Goal: Find specific page/section: Find specific page/section

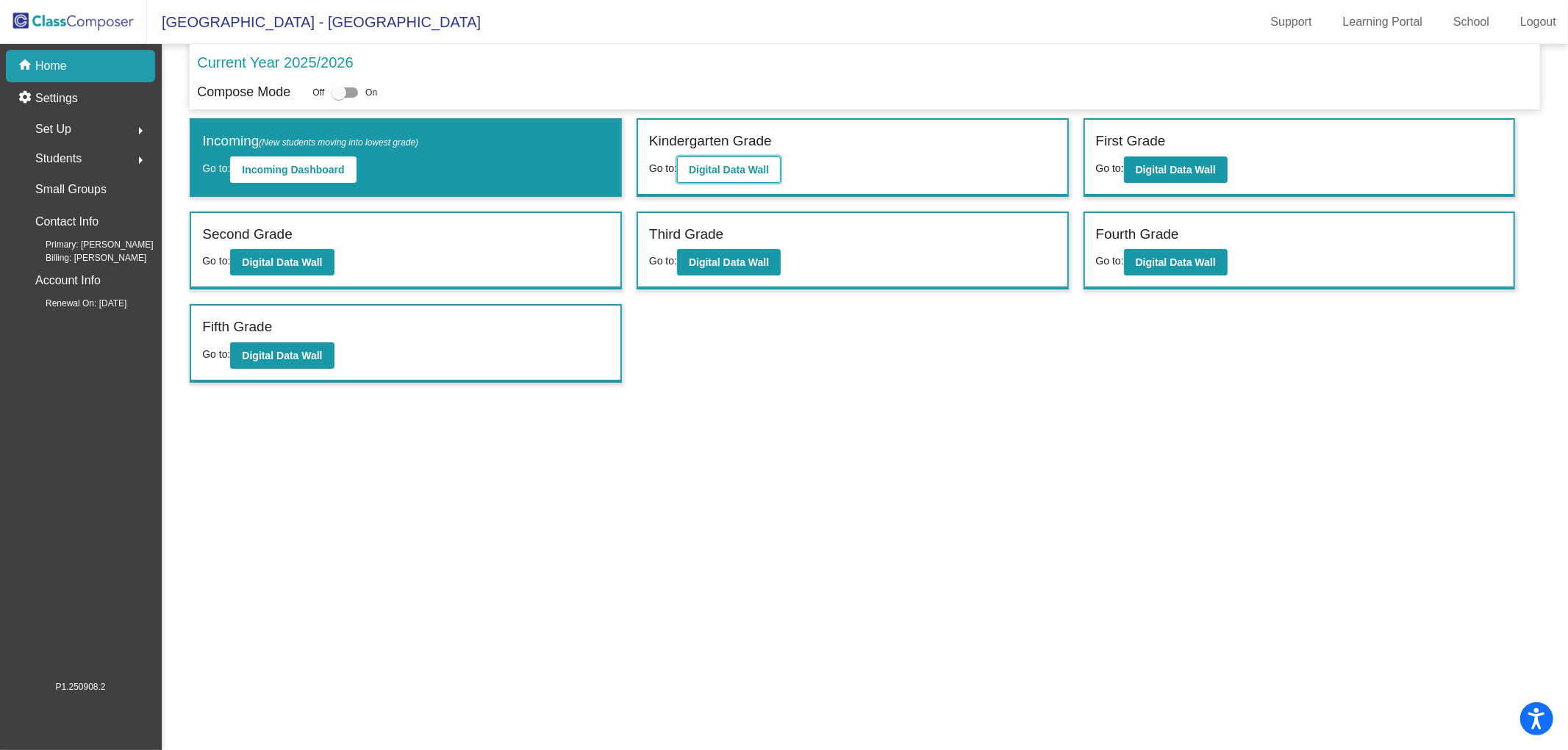
click at [703, 167] on b "Digital Data Wall" at bounding box center [728, 170] width 80 height 12
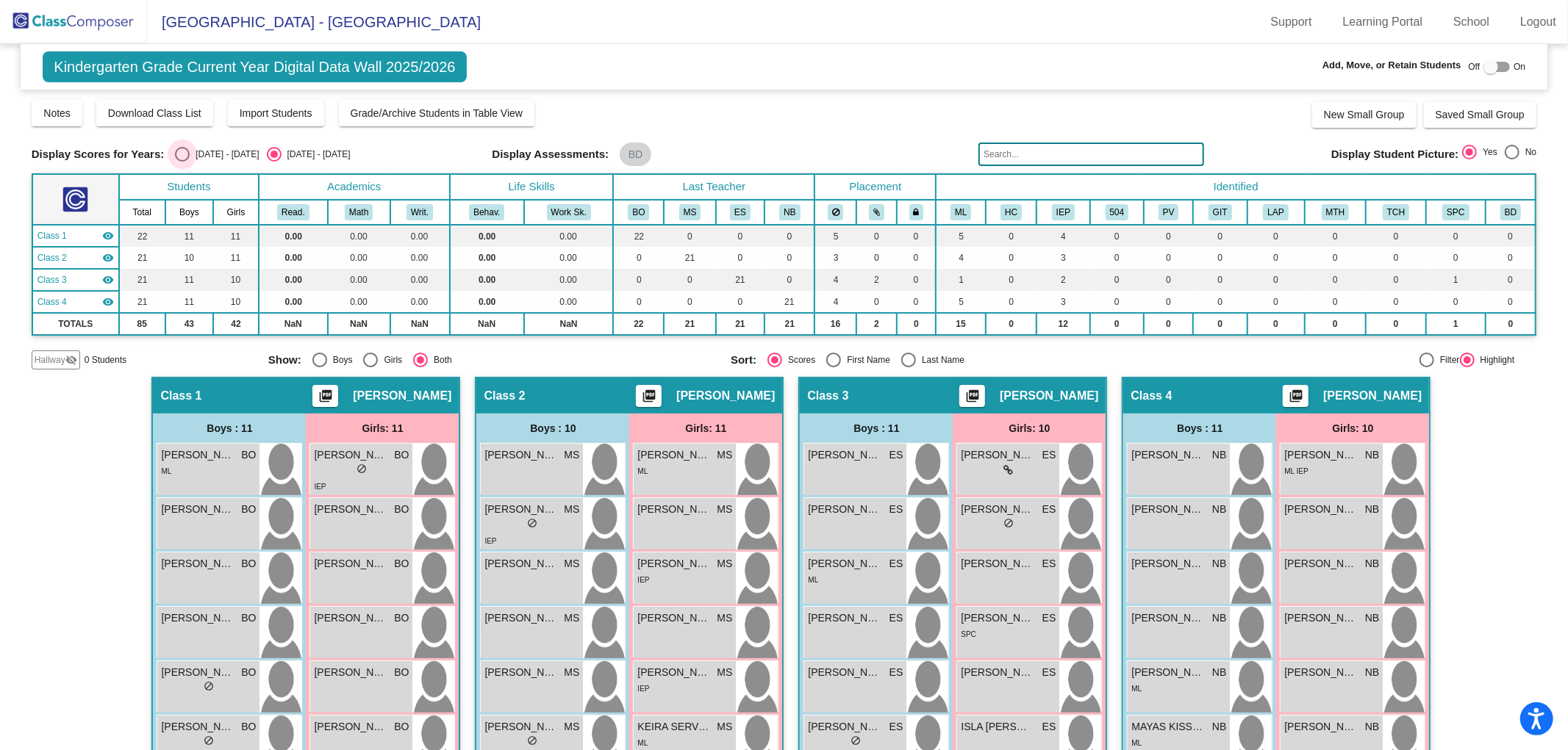
click at [180, 158] on div "Select an option" at bounding box center [183, 155] width 15 height 15
click at [182, 161] on input "[DATE] - [DATE]" at bounding box center [182, 161] width 1 height 1
radio input "true"
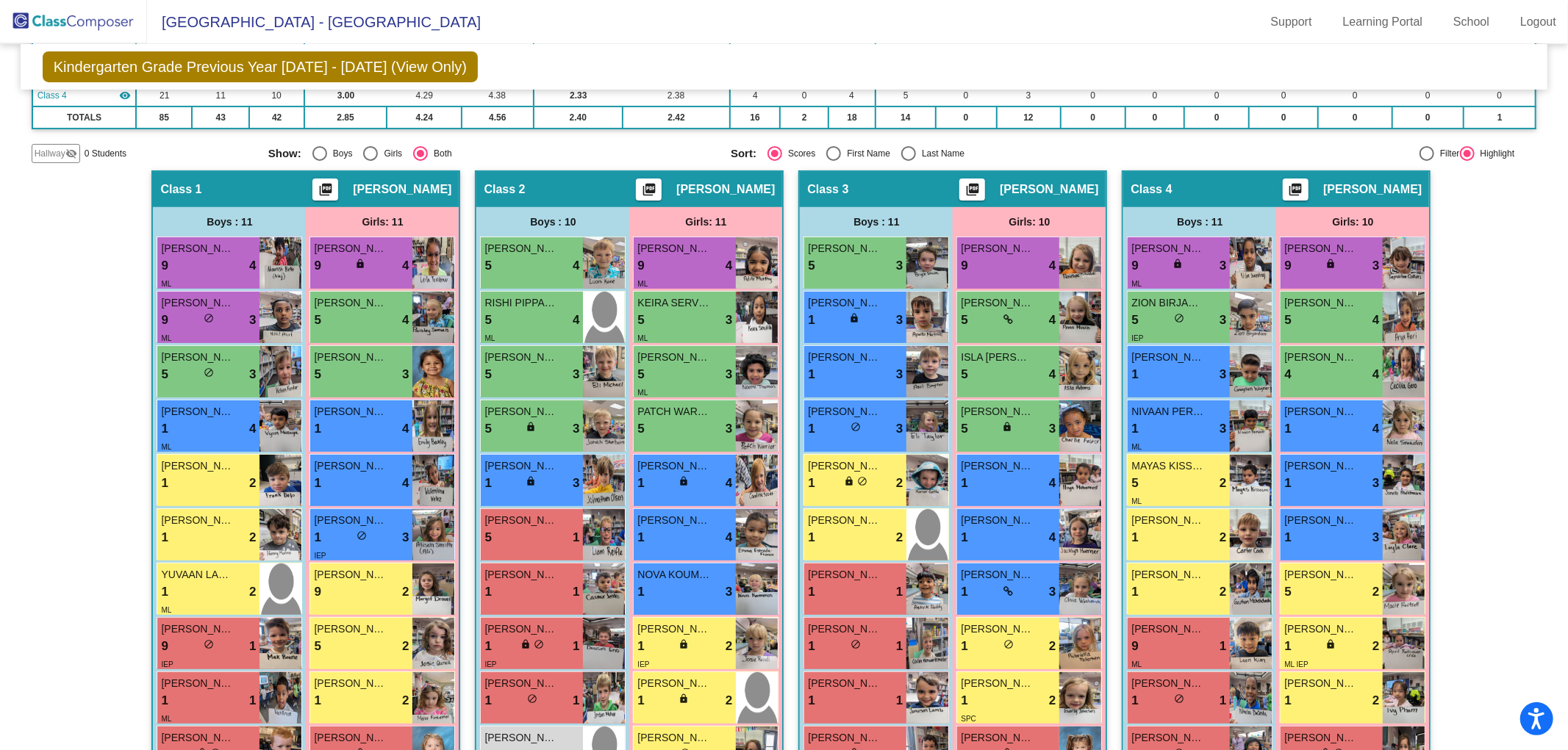
scroll to position [208, 0]
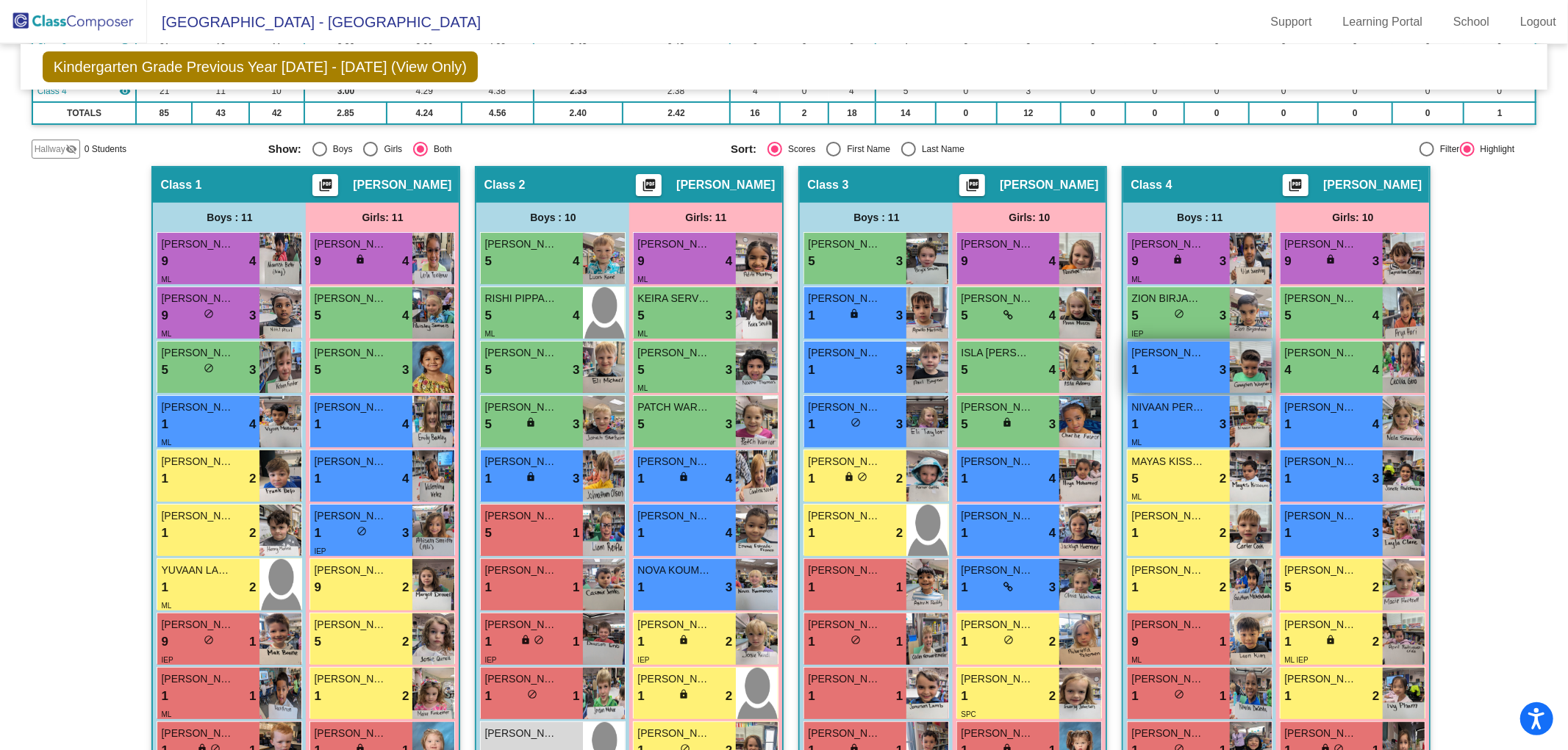
click at [1176, 361] on div "1 lock do_not_disturb_alt 3" at bounding box center [1179, 370] width 95 height 19
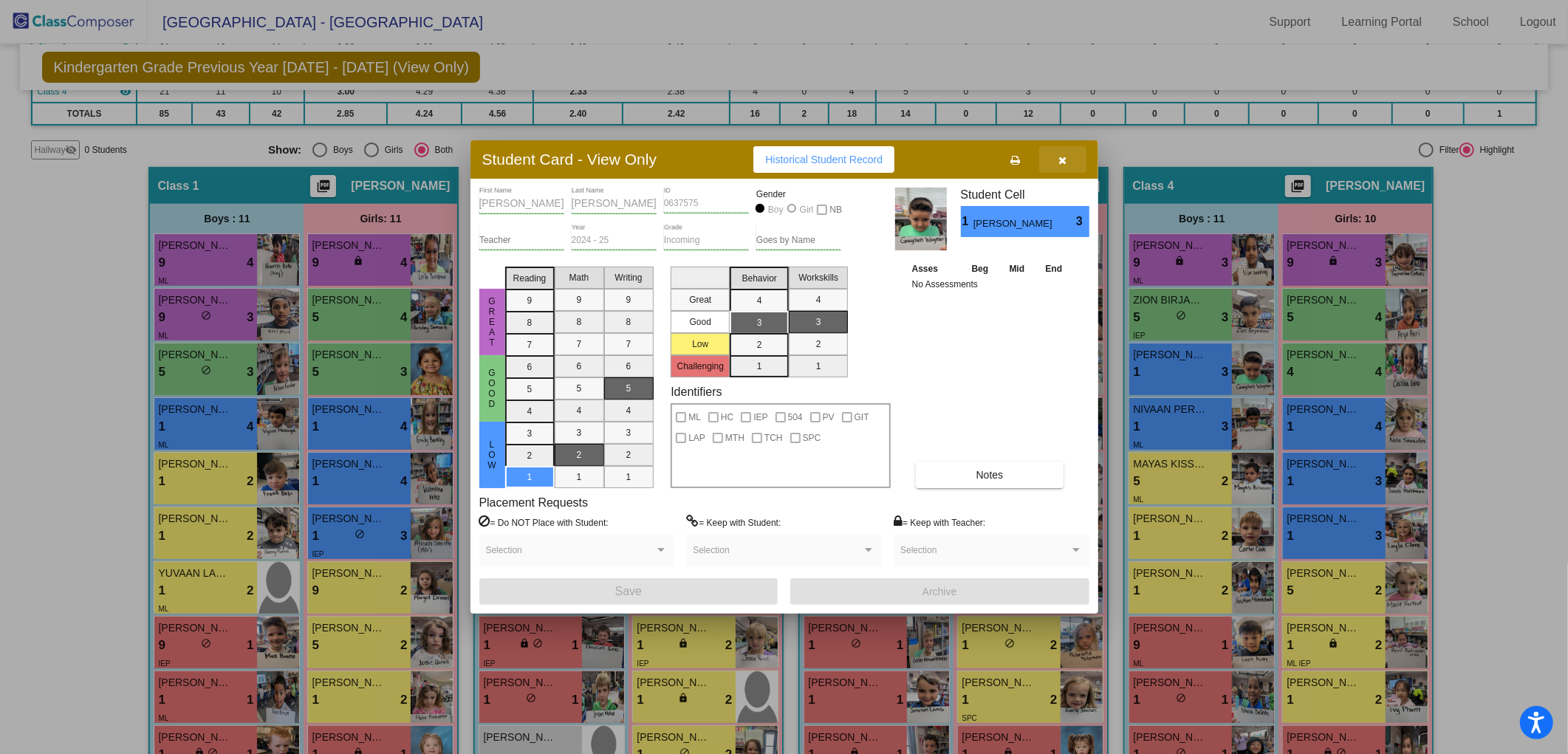
click at [1060, 162] on icon "button" at bounding box center [1062, 159] width 8 height 10
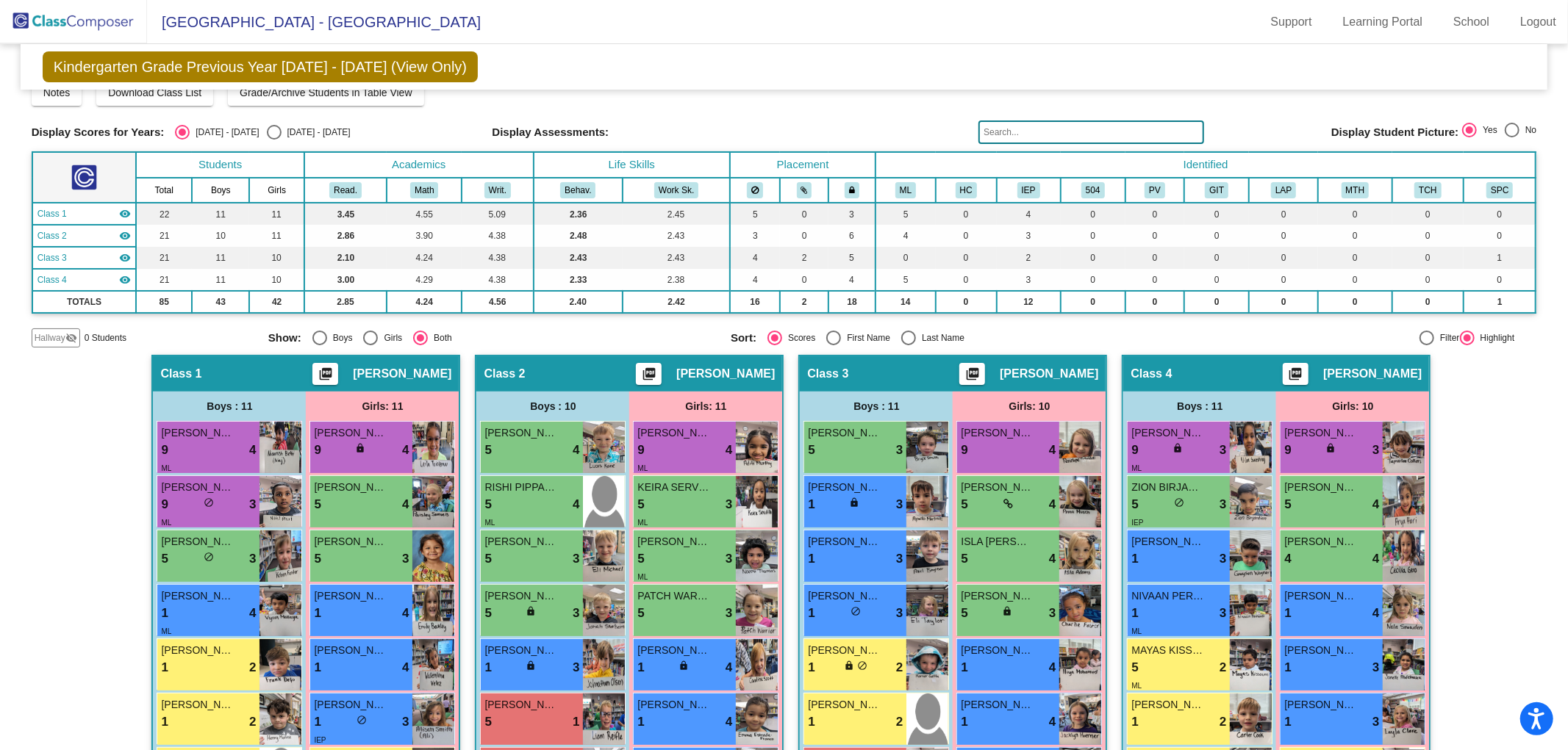
scroll to position [0, 0]
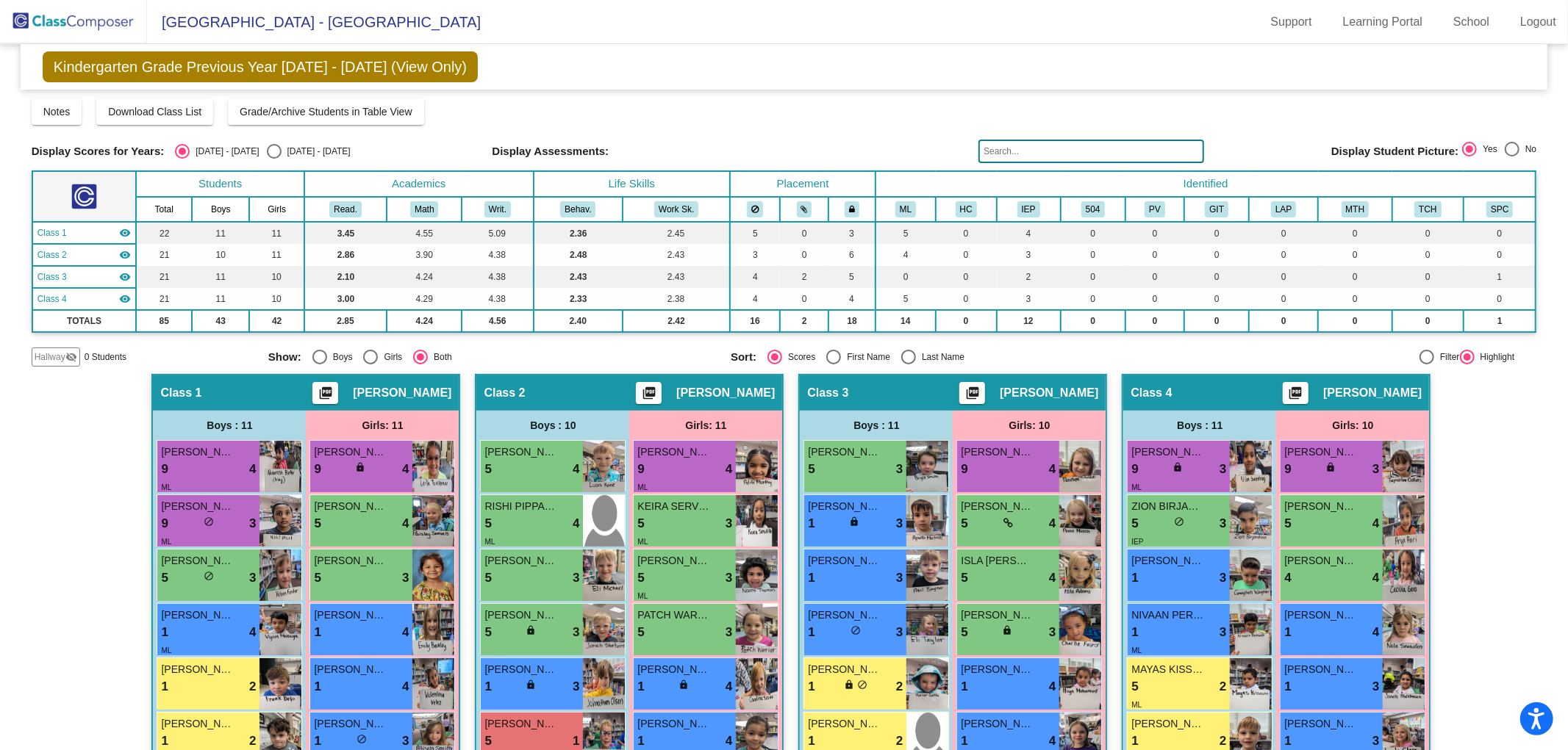
click at [81, 28] on img at bounding box center [74, 21] width 147 height 43
